Goal: Register for event/course

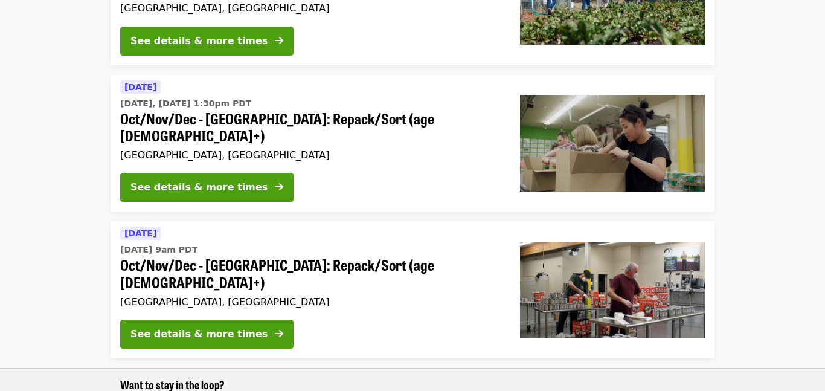
scroll to position [211, 0]
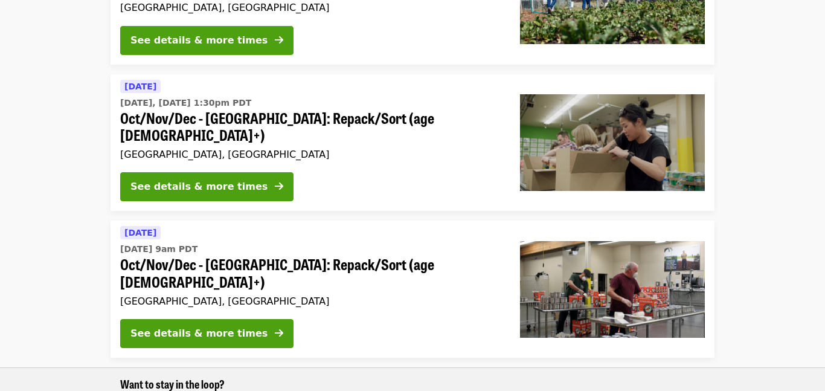
click at [271, 258] on div "Today Tue, Oct 28 @ 9am PDT Oct/Nov/Dec - Portland: Repack/Sort (age 16+) Portl…" at bounding box center [310, 267] width 380 height 84
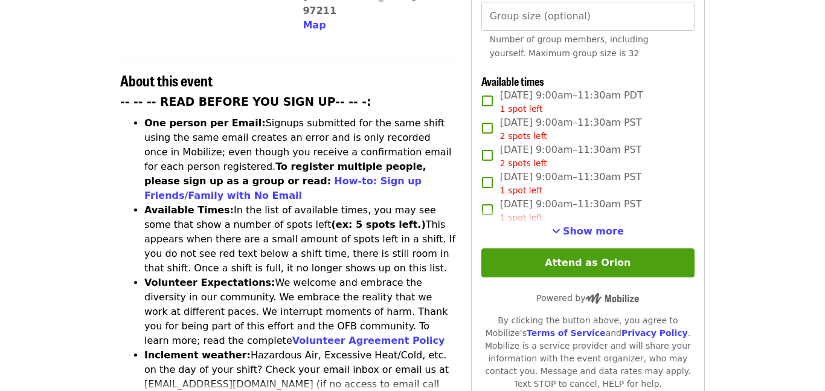
scroll to position [424, 0]
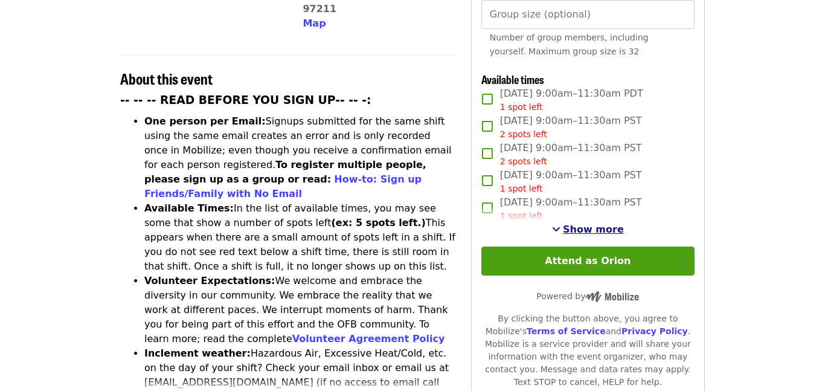
click at [604, 223] on span "Show more" at bounding box center [593, 228] width 61 height 11
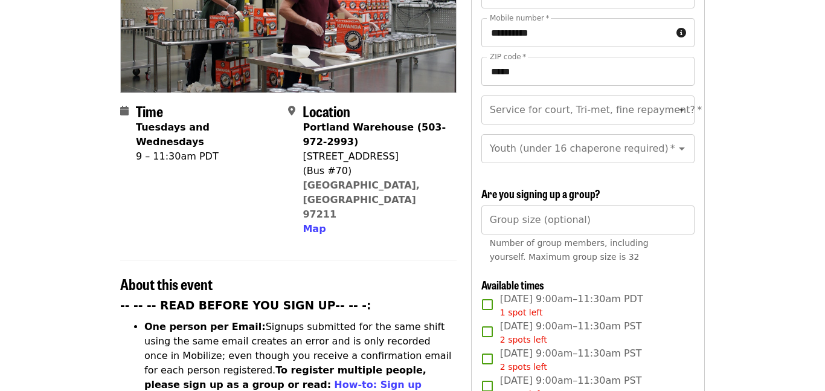
scroll to position [0, 0]
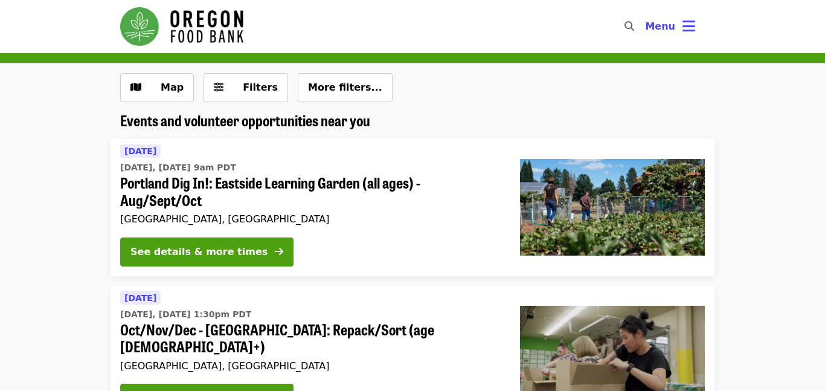
scroll to position [211, 0]
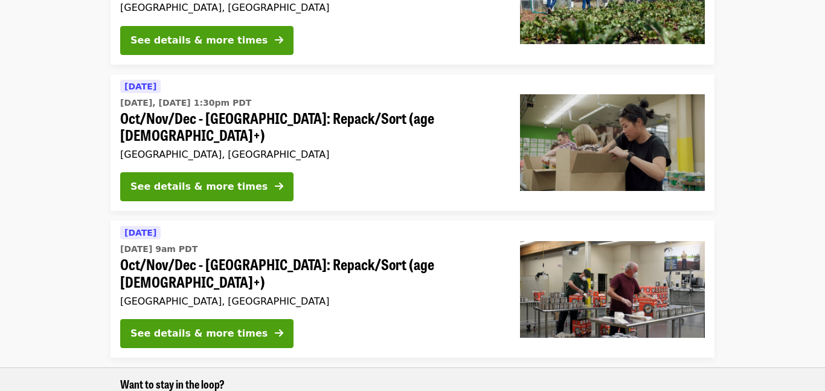
click at [371, 173] on div "See details & more times" at bounding box center [310, 189] width 380 height 34
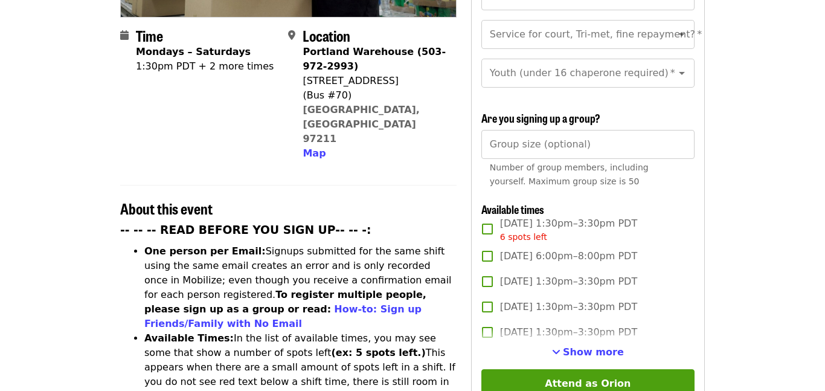
scroll to position [298, 0]
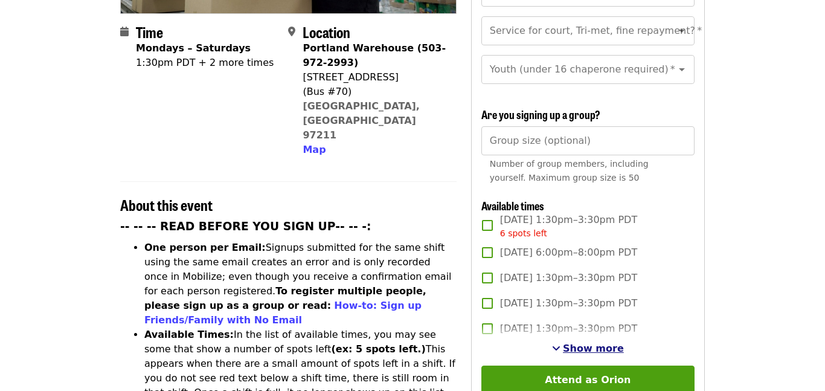
click at [565, 341] on button "Show more" at bounding box center [588, 348] width 72 height 14
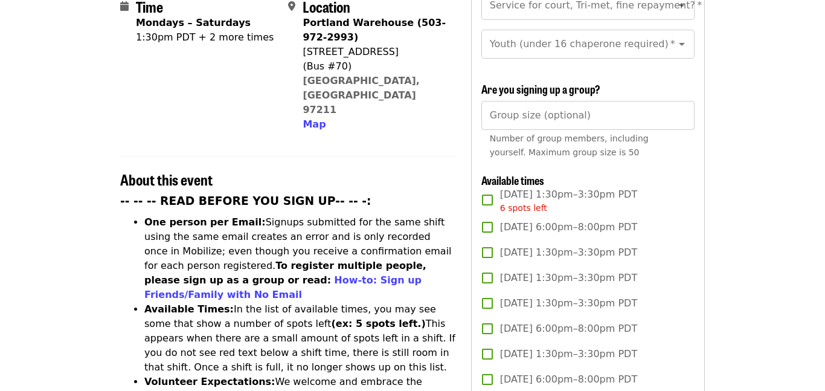
scroll to position [324, 0]
